Goal: Task Accomplishment & Management: Use online tool/utility

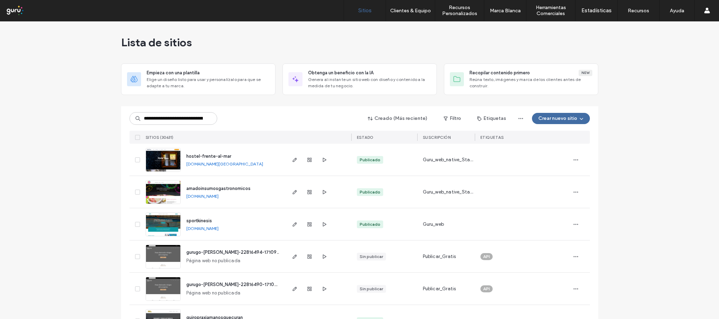
type input "**********"
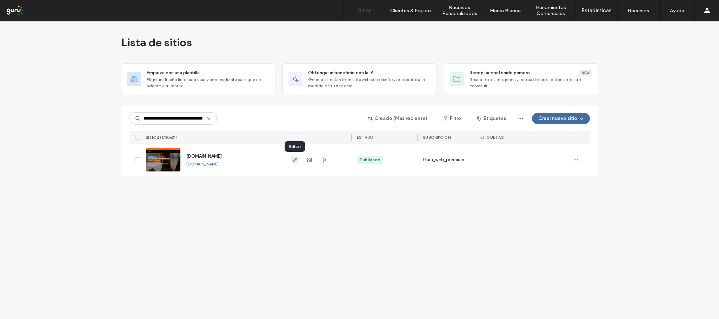
click at [295, 160] on use "button" at bounding box center [294, 160] width 4 height 4
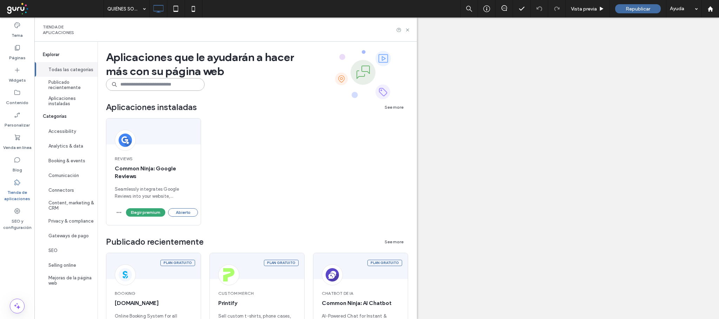
click at [128, 87] on input at bounding box center [155, 84] width 99 height 13
click at [16, 191] on label "Tienda de aplicaciones" at bounding box center [17, 194] width 34 height 16
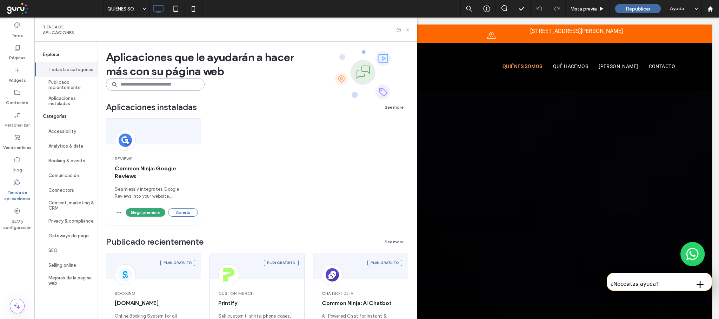
click at [141, 85] on input at bounding box center [155, 84] width 99 height 13
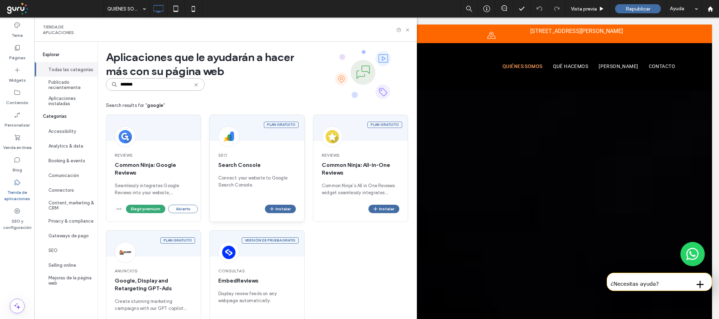
type input "******"
copy span "Search Console"
drag, startPoint x: 275, startPoint y: 165, endPoint x: 216, endPoint y: 166, distance: 58.6
click at [216, 166] on div "SEO Search Console Connect your website to Google Search Console." at bounding box center [257, 174] width 94 height 61
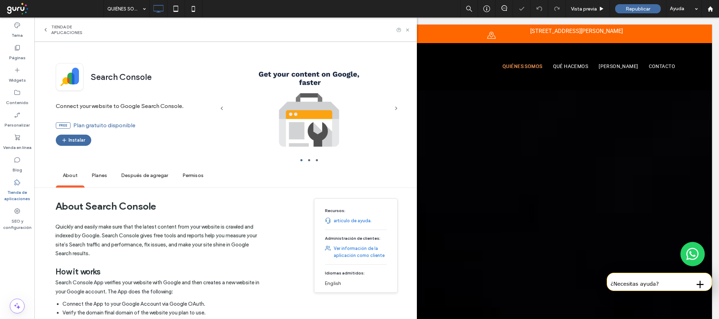
click at [169, 86] on div "Search Console" at bounding box center [135, 77] width 159 height 28
click at [69, 141] on button "Instalar" at bounding box center [73, 140] width 35 height 11
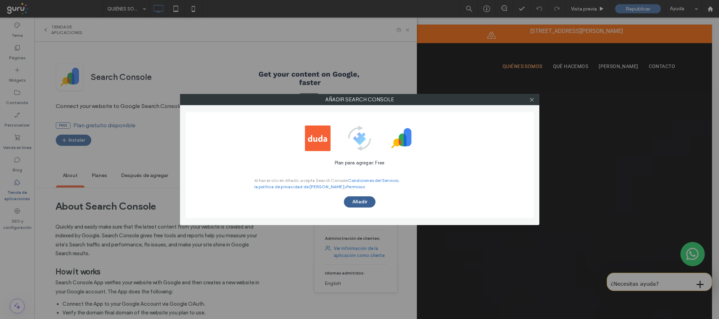
click at [355, 205] on button "Añadir" at bounding box center [360, 202] width 32 height 11
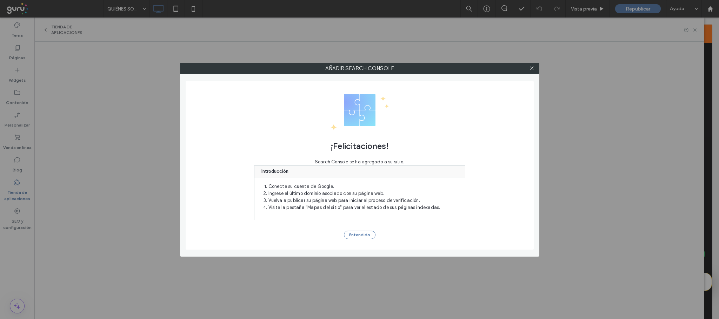
click at [357, 234] on button "Entendido" at bounding box center [360, 235] width 32 height 8
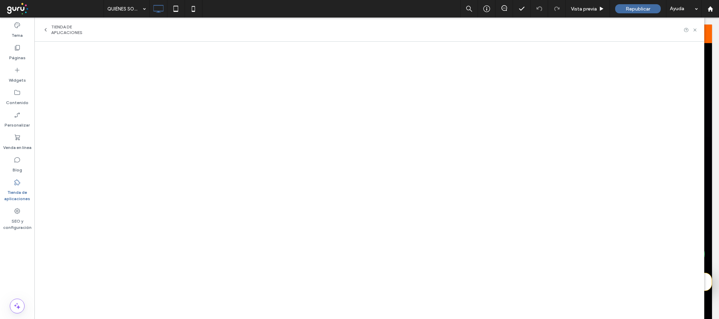
click at [17, 186] on label "Tienda de aplicaciones" at bounding box center [17, 194] width 34 height 16
click at [20, 213] on icon at bounding box center [17, 211] width 7 height 7
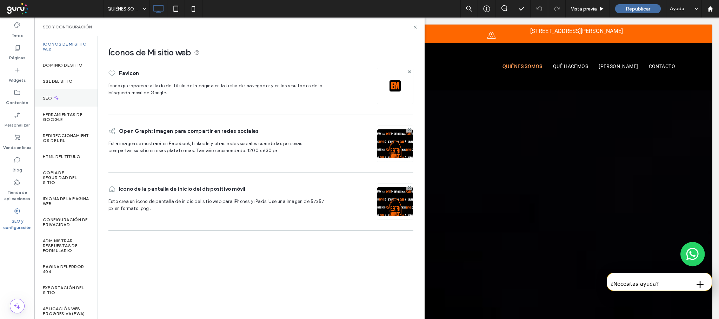
click at [59, 98] on div "SEO" at bounding box center [65, 98] width 63 height 17
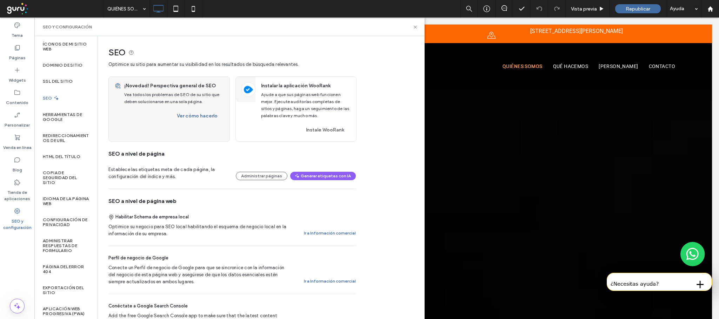
scroll to position [211, 0]
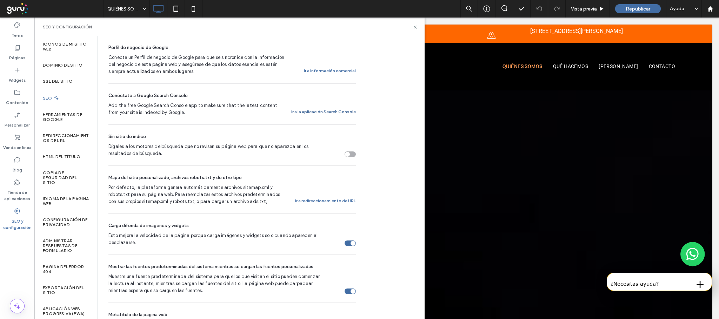
click at [315, 114] on button "Ir a la aplicación Search Console" at bounding box center [323, 112] width 65 height 8
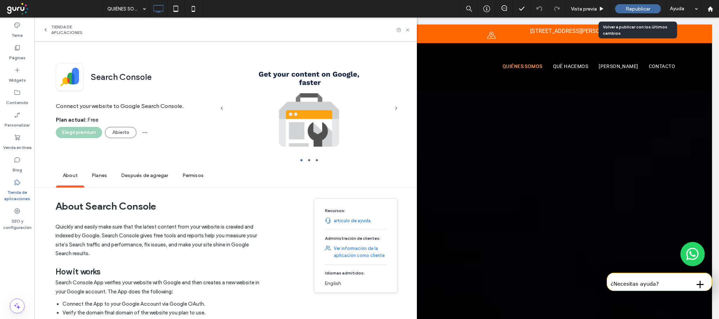
click at [636, 7] on span "Republicar" at bounding box center [638, 9] width 25 height 6
